Goal: Register for event/course

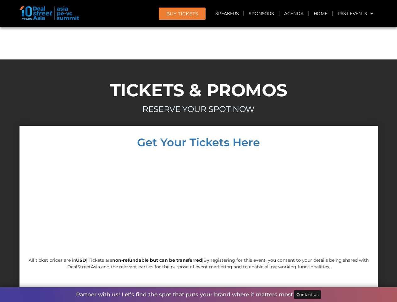
scroll to position [5372, 0]
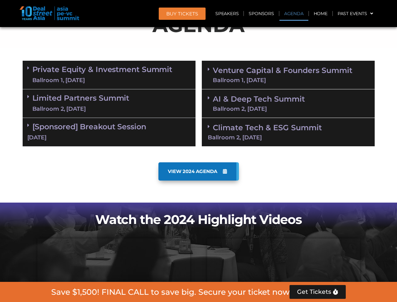
scroll to position [356, 0]
